Goal: Information Seeking & Learning: Learn about a topic

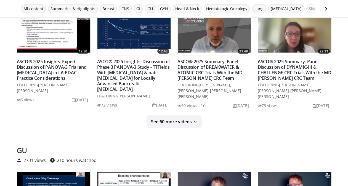
scroll to position [567, 0]
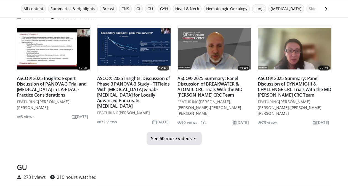
click at [187, 136] on span "See 60 more videos" at bounding box center [171, 139] width 41 height 6
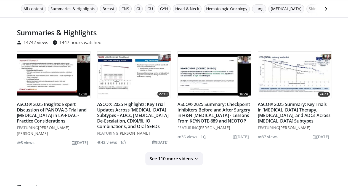
scroll to position [0, 0]
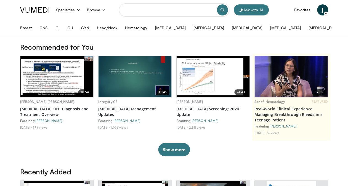
click at [180, 12] on input "Search topics, interventions" at bounding box center [174, 9] width 110 height 13
type input "**********"
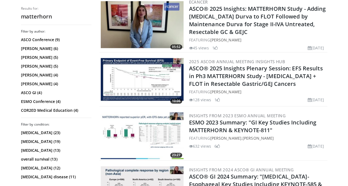
scroll to position [336, 0]
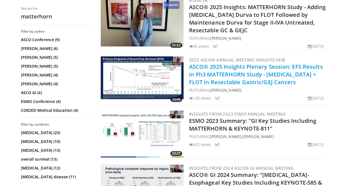
click at [247, 67] on link "ASCO® 2025 Insights Plenary Session: EFS Results in Ph3 MATTERHORN Study - [MED…" at bounding box center [256, 74] width 134 height 23
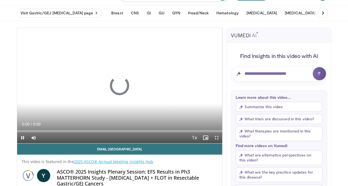
scroll to position [13, 0]
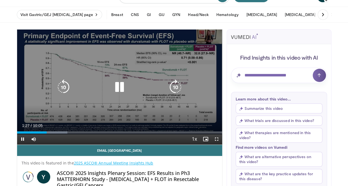
click at [142, 59] on div "10 seconds Tap to unmute" at bounding box center [119, 87] width 205 height 115
click at [128, 34] on p "10 seconds" at bounding box center [120, 36] width 21 height 4
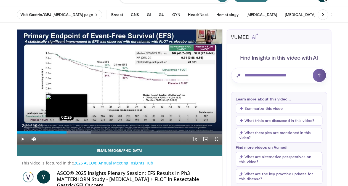
drag, startPoint x: 69, startPoint y: 133, endPoint x: 65, endPoint y: 133, distance: 4.4
click at [65, 133] on div "Loaded : 36.04% 02:26 02:26" at bounding box center [119, 132] width 205 height 2
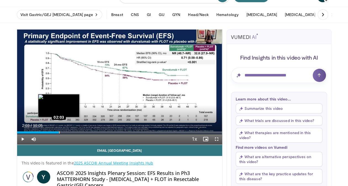
drag, startPoint x: 65, startPoint y: 131, endPoint x: 58, endPoint y: 132, distance: 7.2
click at [58, 132] on div "Loaded : 0.00% 02:03 02:03" at bounding box center [119, 132] width 205 height 2
